Goal: Navigation & Orientation: Find specific page/section

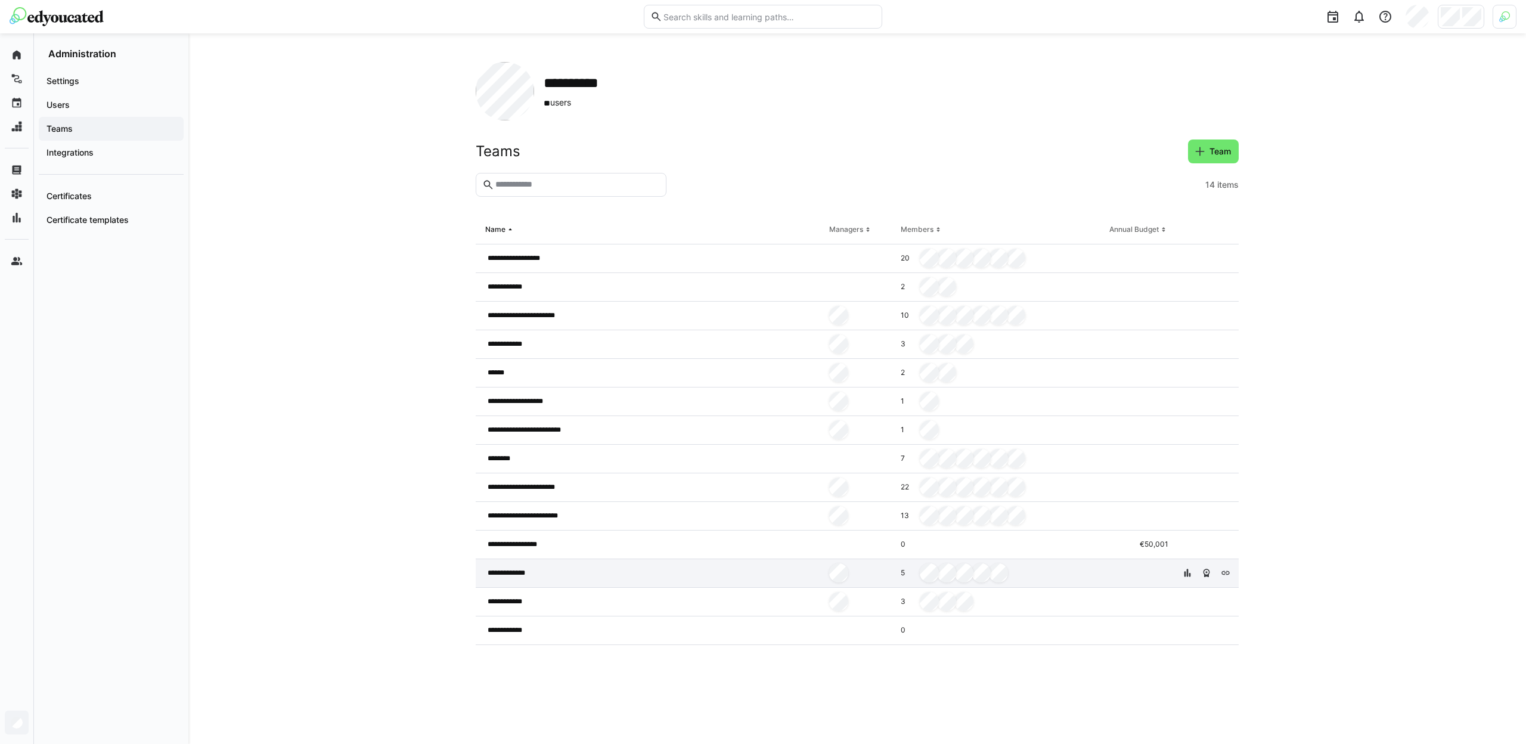
click at [542, 574] on div "**********" at bounding box center [650, 573] width 349 height 29
click at [531, 569] on span "**********" at bounding box center [511, 573] width 48 height 10
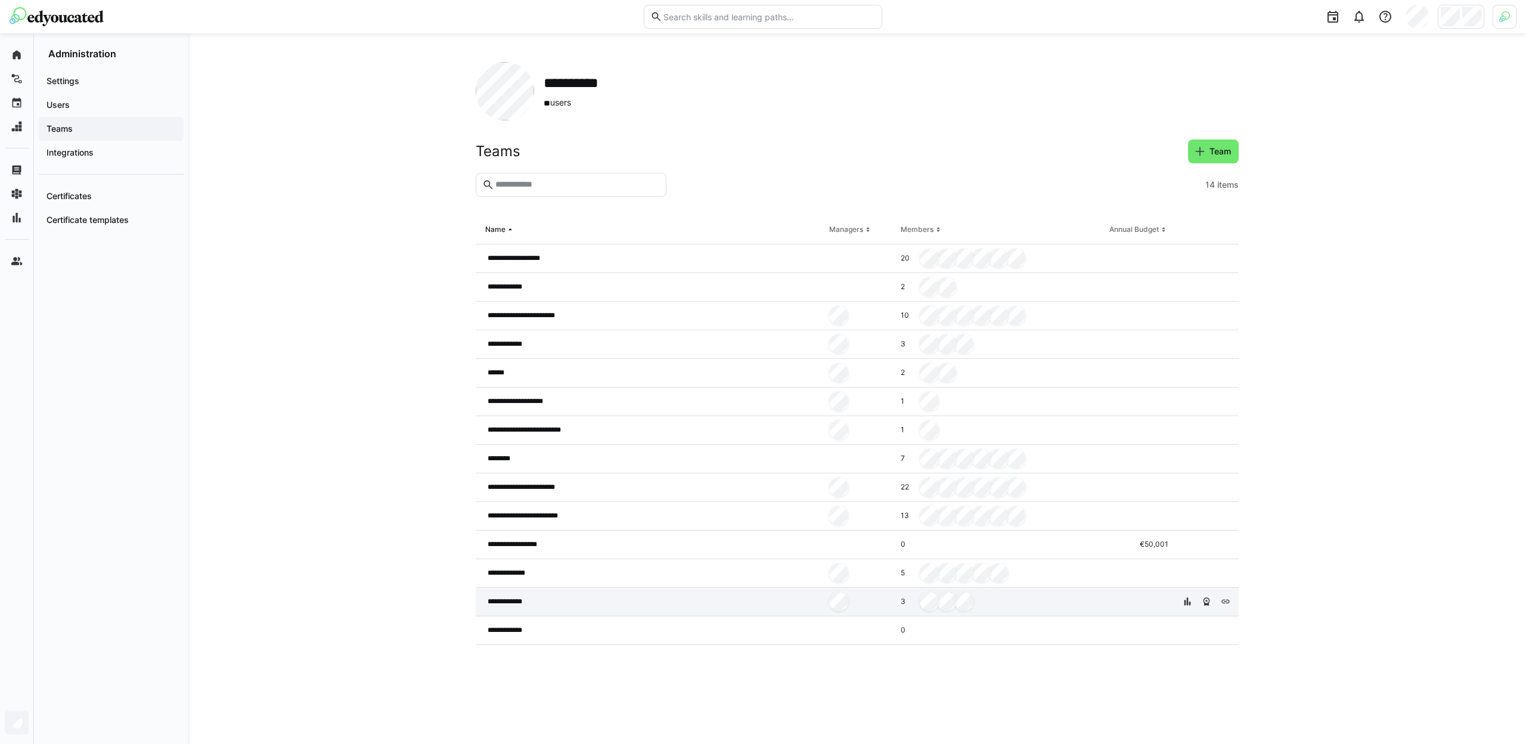
click at [584, 595] on div "**********" at bounding box center [650, 602] width 349 height 29
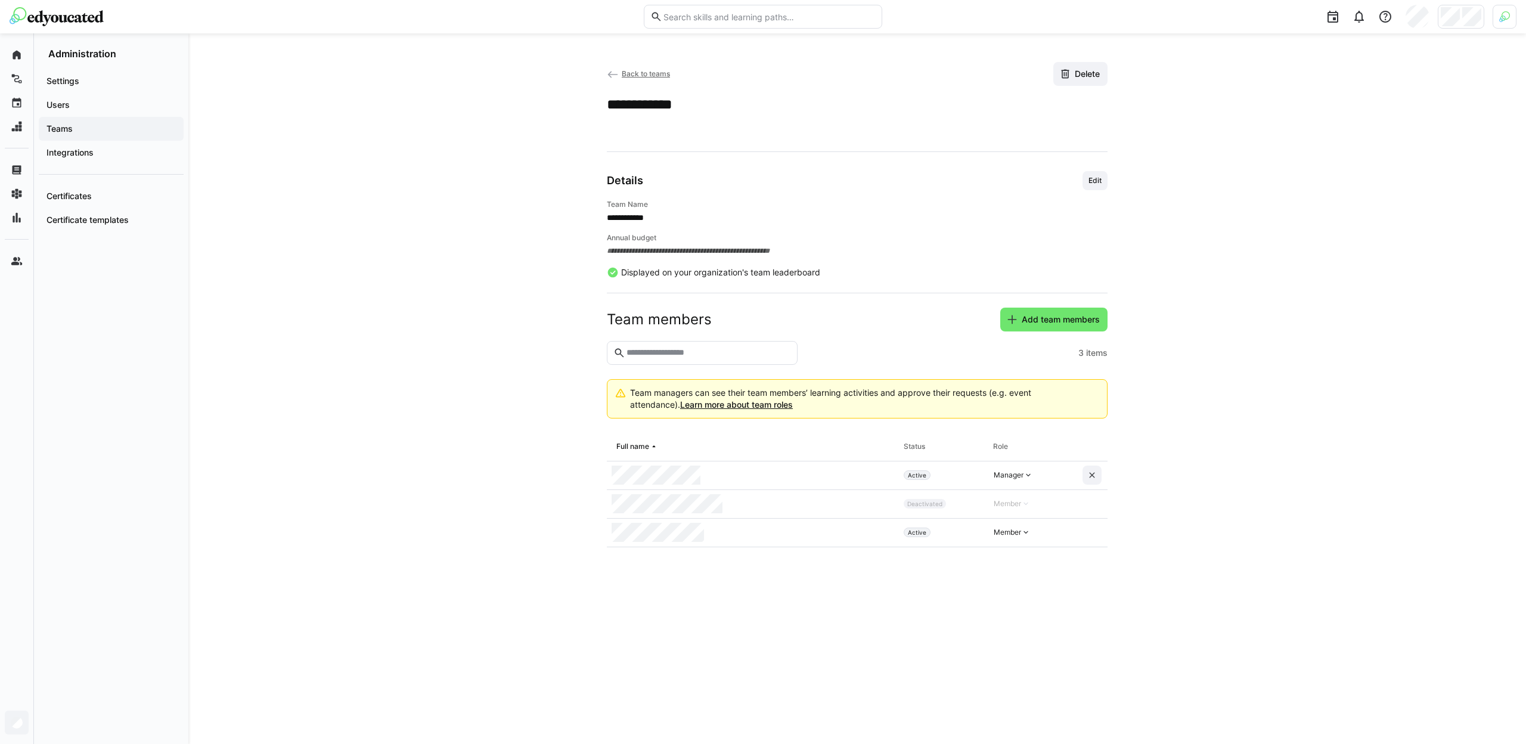
click at [663, 71] on span "Back to teams" at bounding box center [646, 73] width 48 height 9
